Goal: Book appointment/travel/reservation

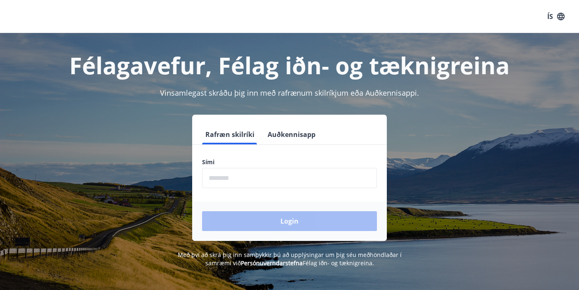
click at [233, 181] on input "phone" at bounding box center [289, 178] width 175 height 20
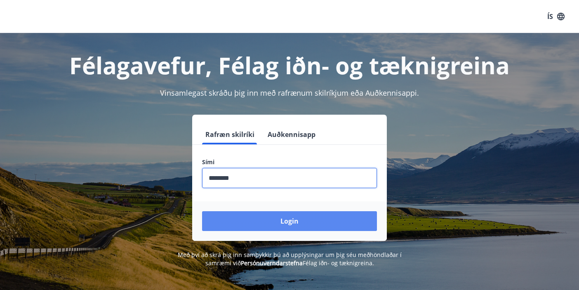
type input "********"
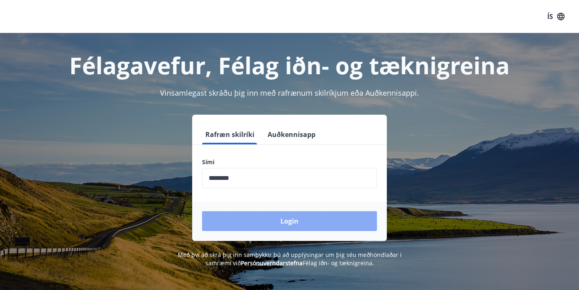
click at [272, 218] on button "Login" at bounding box center [289, 221] width 175 height 20
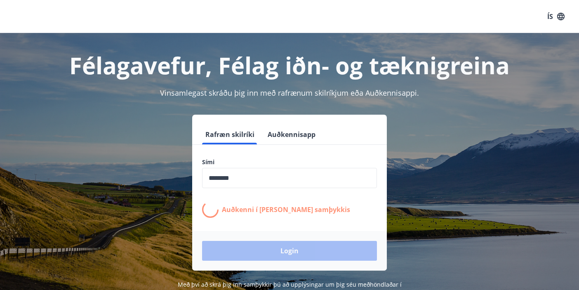
scroll to position [102, 0]
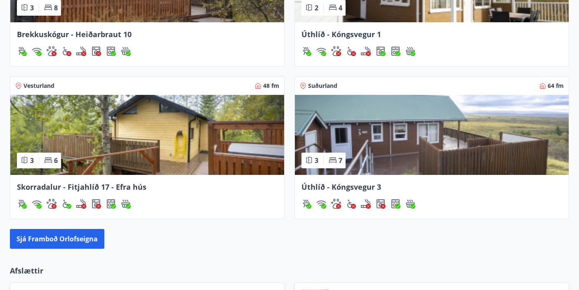
scroll to position [690, 0]
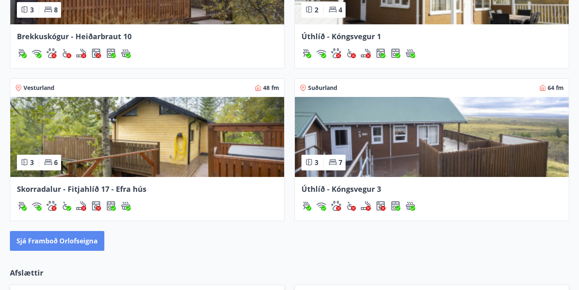
click at [86, 242] on button "Sjá framboð orlofseigna" at bounding box center [57, 241] width 94 height 20
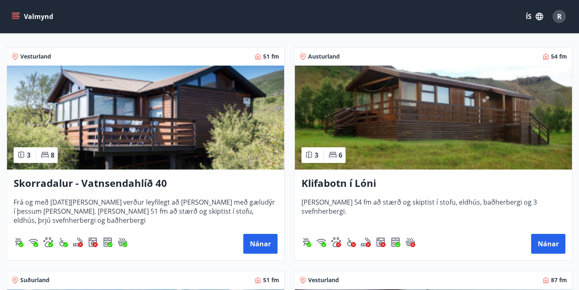
click at [171, 162] on img at bounding box center [145, 118] width 277 height 104
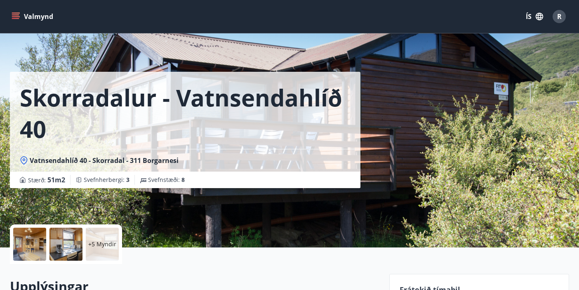
click at [38, 244] on div at bounding box center [29, 244] width 33 height 33
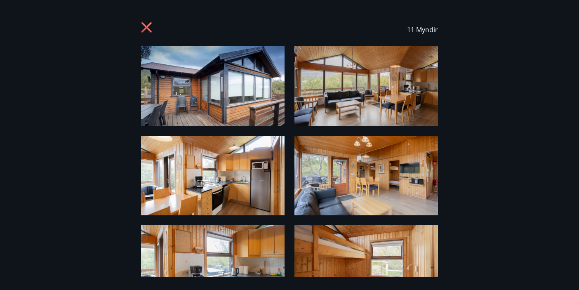
click at [210, 84] on img at bounding box center [212, 86] width 143 height 80
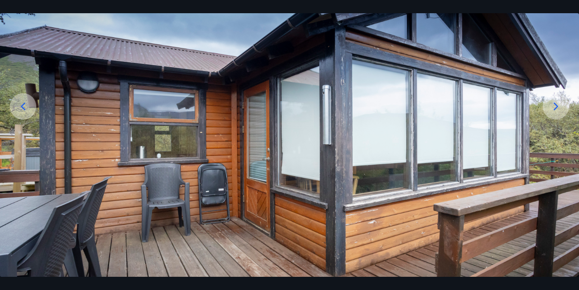
scroll to position [83, 0]
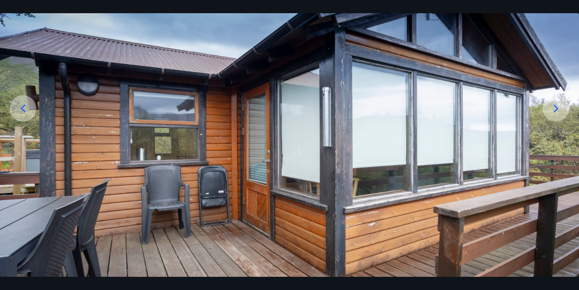
click at [555, 110] on icon at bounding box center [556, 108] width 5 height 8
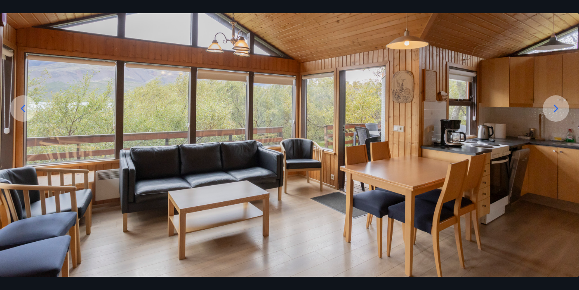
click at [555, 110] on icon at bounding box center [556, 108] width 5 height 8
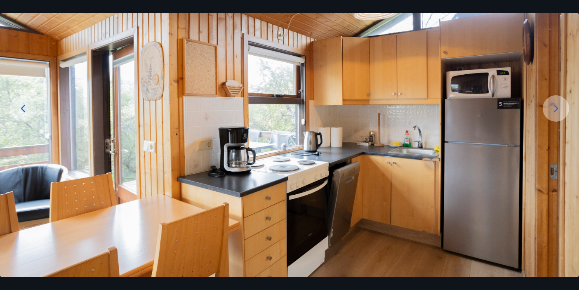
click at [555, 110] on icon at bounding box center [556, 108] width 5 height 8
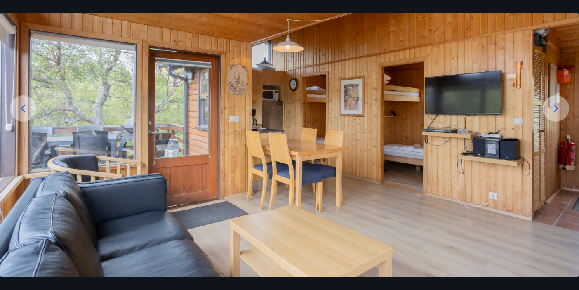
click at [555, 110] on icon at bounding box center [556, 108] width 5 height 8
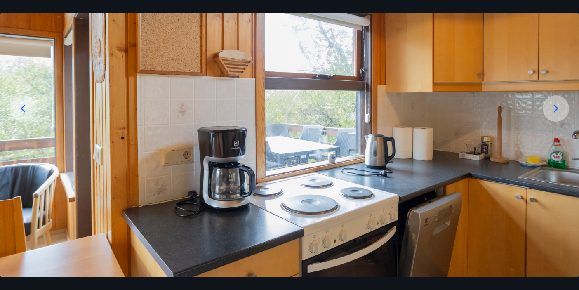
click at [555, 110] on icon at bounding box center [556, 108] width 5 height 8
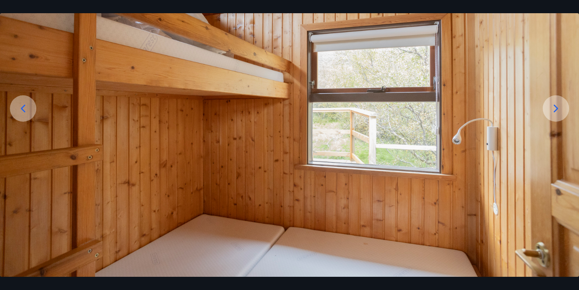
click at [555, 110] on icon at bounding box center [556, 108] width 5 height 8
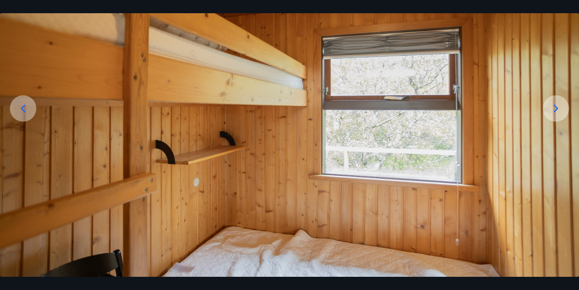
click at [555, 110] on icon at bounding box center [556, 108] width 5 height 8
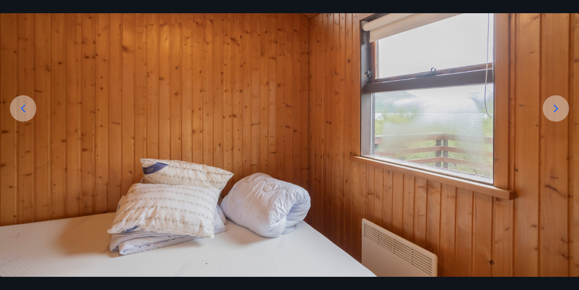
click at [555, 110] on icon at bounding box center [556, 108] width 5 height 8
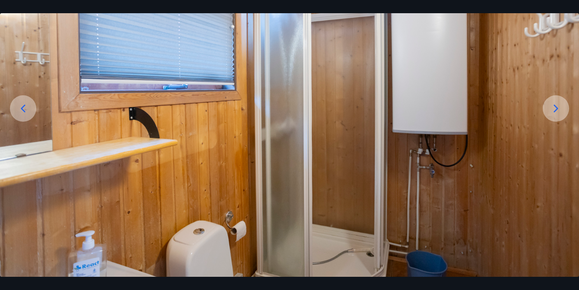
click at [555, 110] on icon at bounding box center [556, 108] width 5 height 8
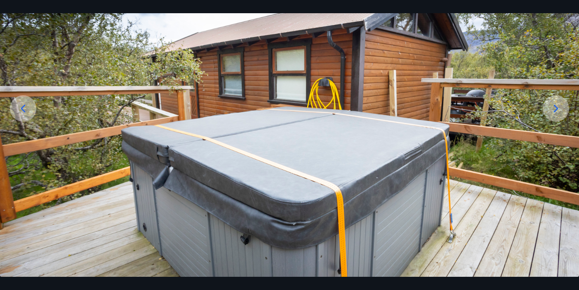
click at [555, 110] on icon at bounding box center [556, 108] width 5 height 8
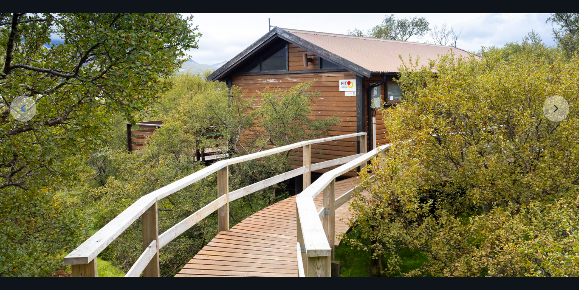
click at [555, 110] on img at bounding box center [289, 126] width 579 height 326
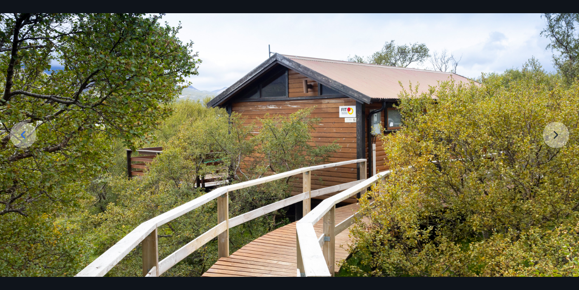
scroll to position [0, 0]
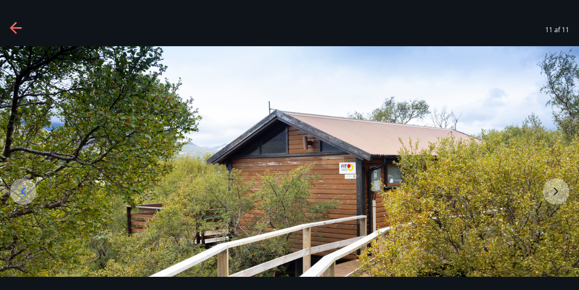
click at [20, 25] on icon at bounding box center [16, 28] width 13 height 13
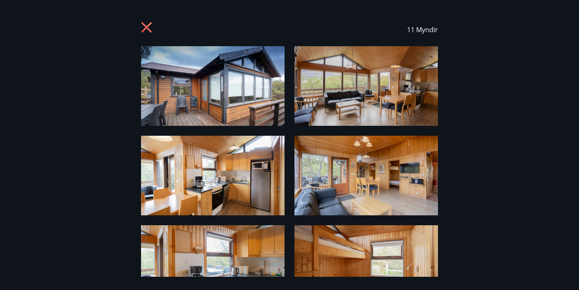
click at [147, 26] on icon at bounding box center [146, 27] width 10 height 10
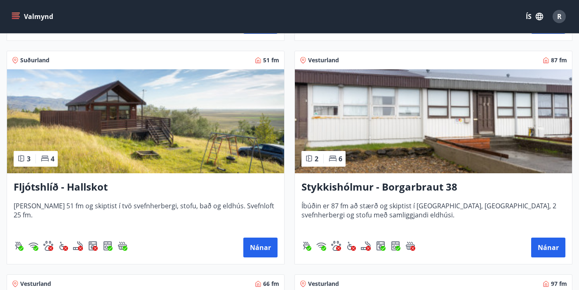
click at [77, 187] on h3 "Fljótshlíð - Hallskot" at bounding box center [146, 187] width 264 height 15
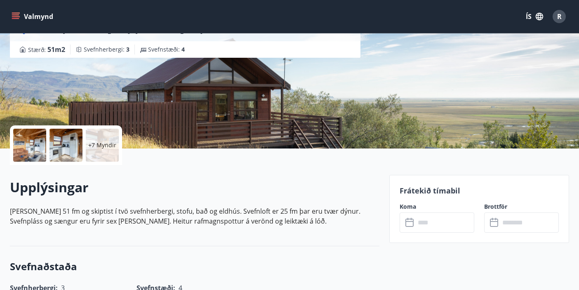
scroll to position [98, 0]
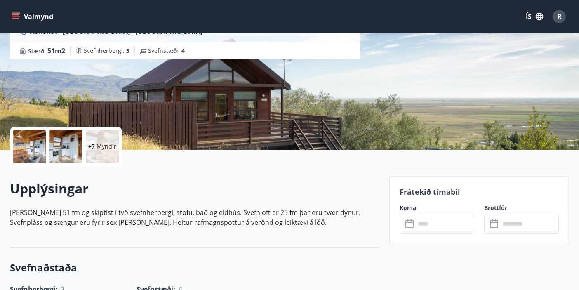
click at [40, 155] on div at bounding box center [29, 146] width 33 height 33
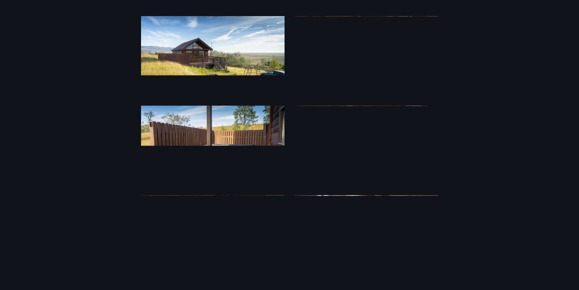
scroll to position [0, 0]
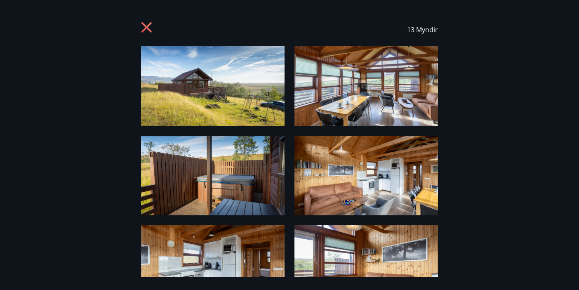
click at [147, 23] on icon at bounding box center [147, 28] width 13 height 13
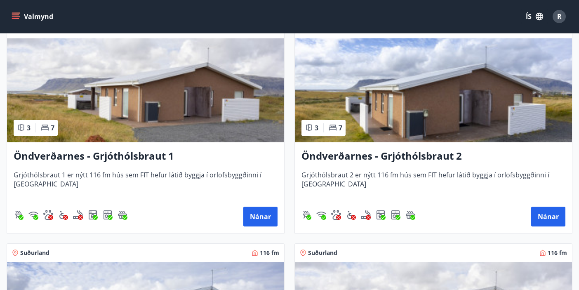
click at [189, 115] on img at bounding box center [145, 90] width 277 height 104
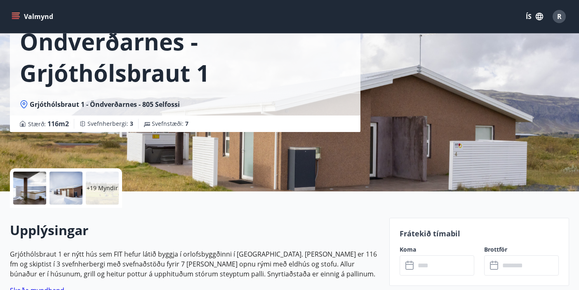
scroll to position [55, 0]
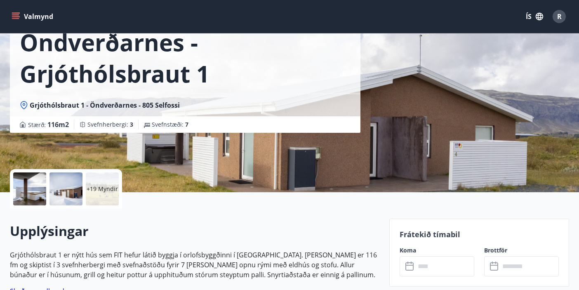
click at [26, 190] on div at bounding box center [29, 188] width 33 height 33
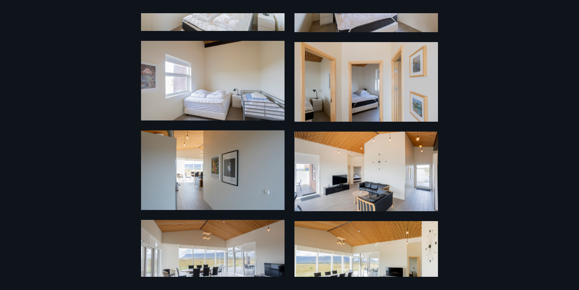
scroll to position [0, 0]
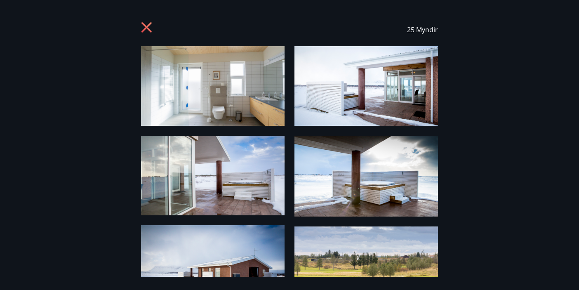
click at [148, 28] on icon at bounding box center [146, 27] width 10 height 10
